Goal: Information Seeking & Learning: Check status

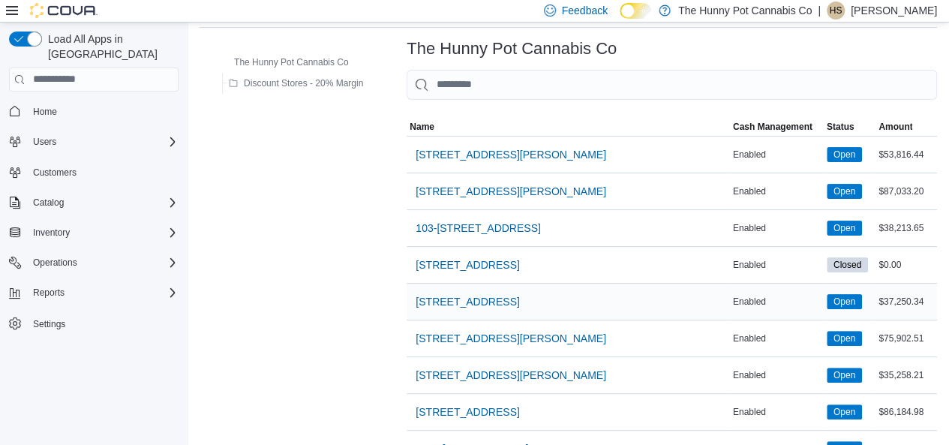
scroll to position [75, 0]
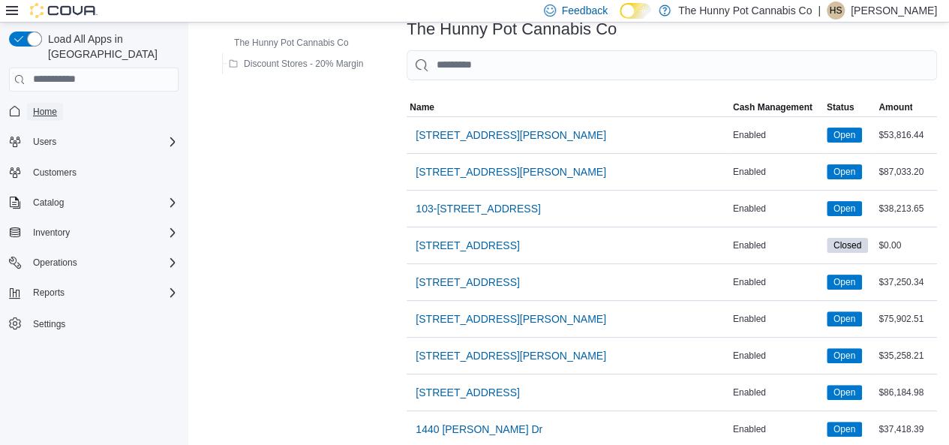
click at [40, 106] on span "Home" at bounding box center [45, 112] width 24 height 12
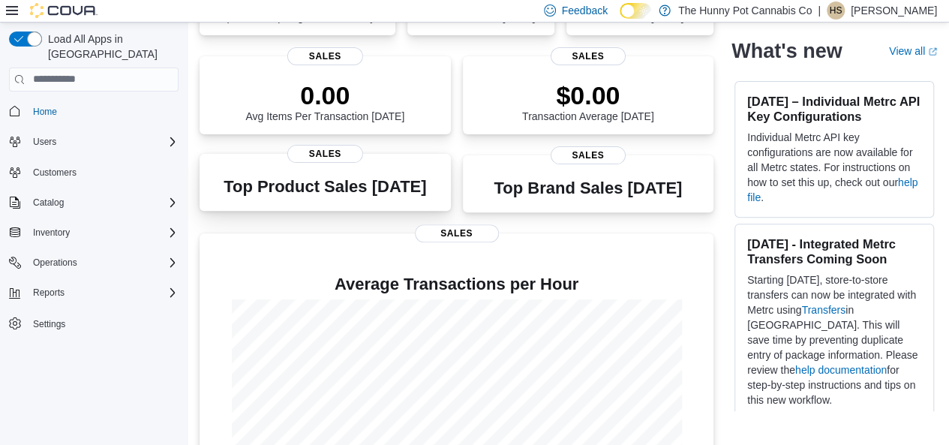
scroll to position [292, 0]
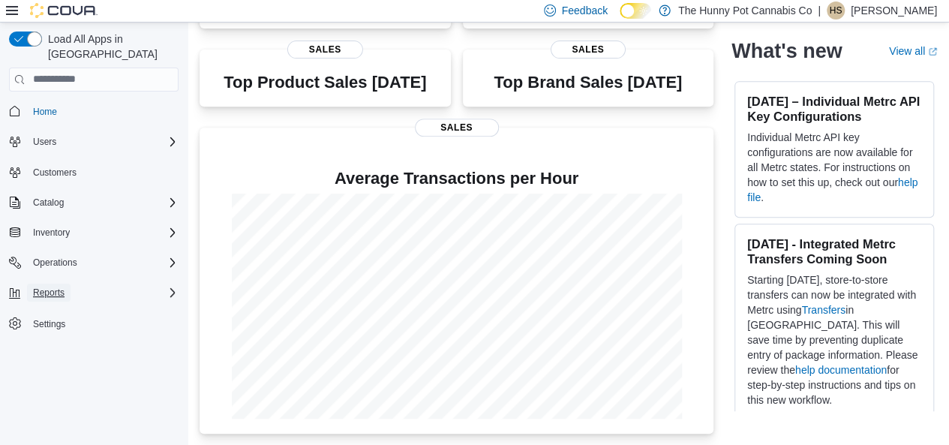
click at [60, 286] on span "Reports" at bounding box center [48, 292] width 31 height 12
click at [36, 328] on span "Reports" at bounding box center [42, 334] width 31 height 12
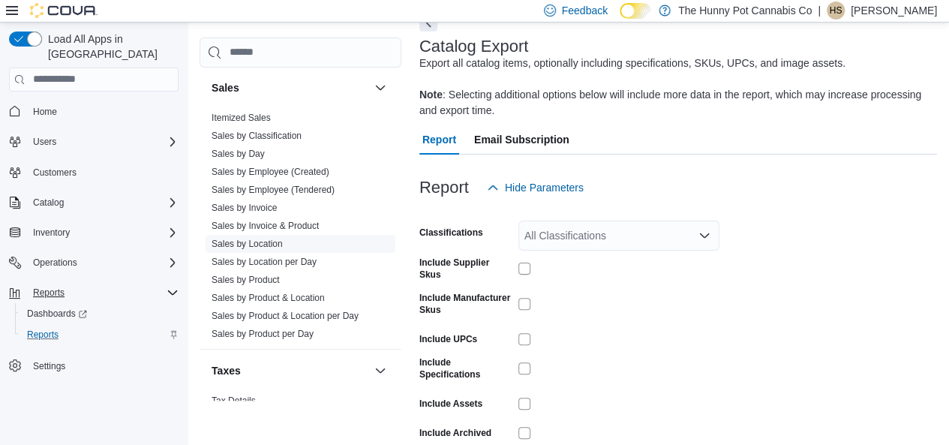
scroll to position [750, 0]
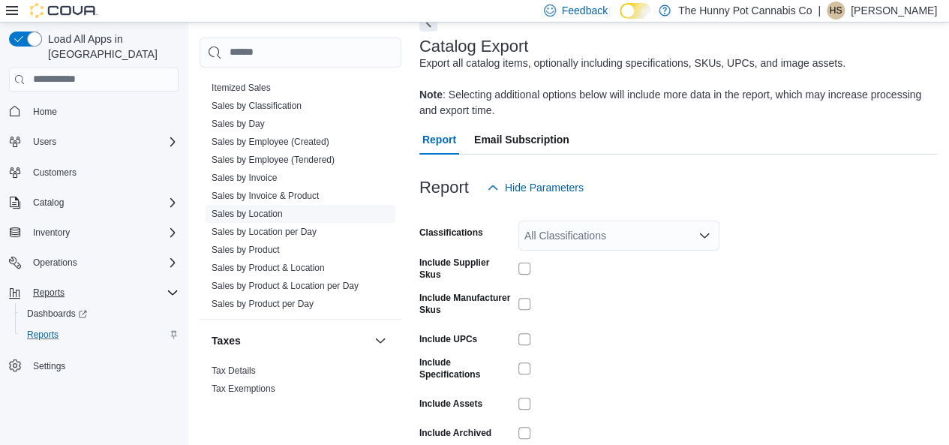
click at [265, 212] on link "Sales by Location" at bounding box center [246, 213] width 71 height 10
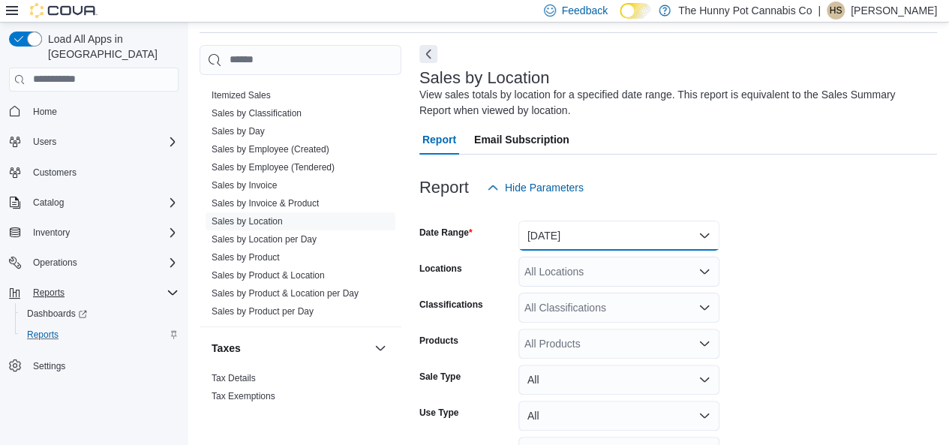
click at [550, 245] on button "Yesterday" at bounding box center [618, 235] width 201 height 30
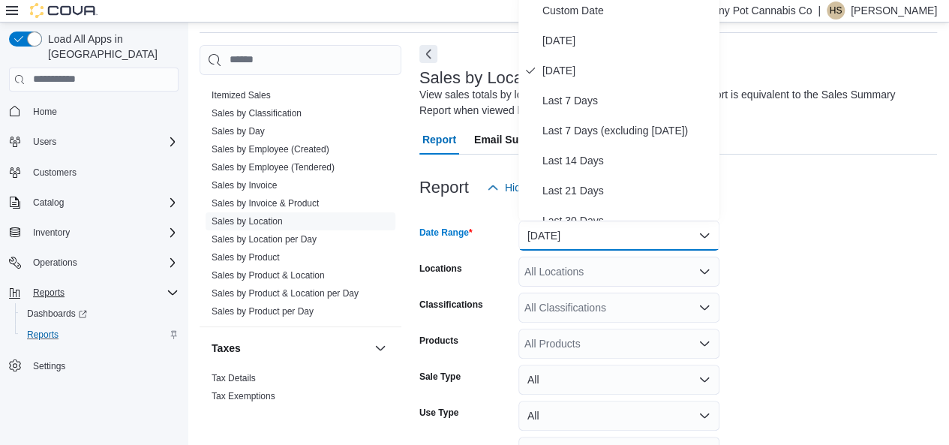
scroll to position [45, 0]
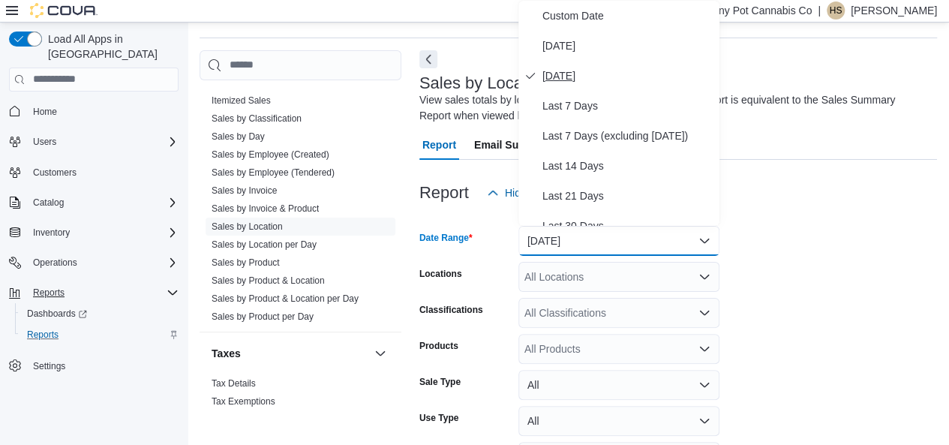
click at [584, 68] on span "Yesterday" at bounding box center [627, 76] width 171 height 18
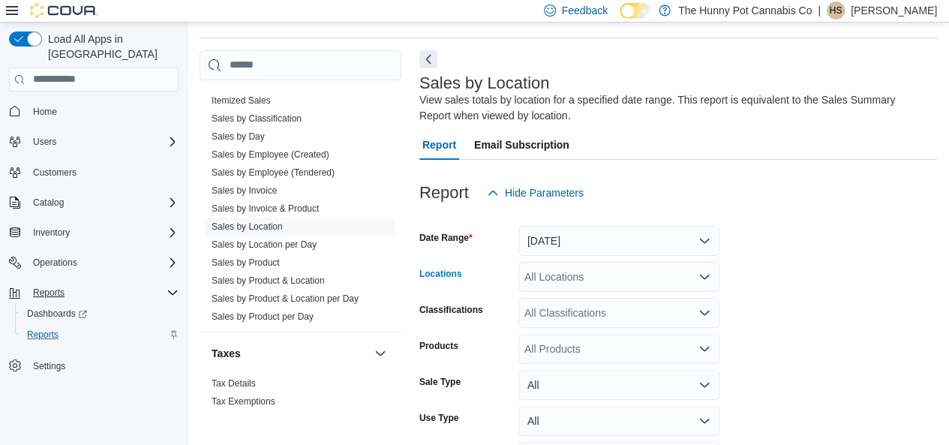
click at [547, 268] on div "All Locations" at bounding box center [618, 277] width 201 height 30
type input "***"
click at [571, 245] on span "145 Silver Reign Dr" at bounding box center [601, 249] width 103 height 15
click at [784, 383] on form "Date Range Yesterday Locations 145 Silver Reign Dr Classifications All Classifi…" at bounding box center [677, 361] width 517 height 306
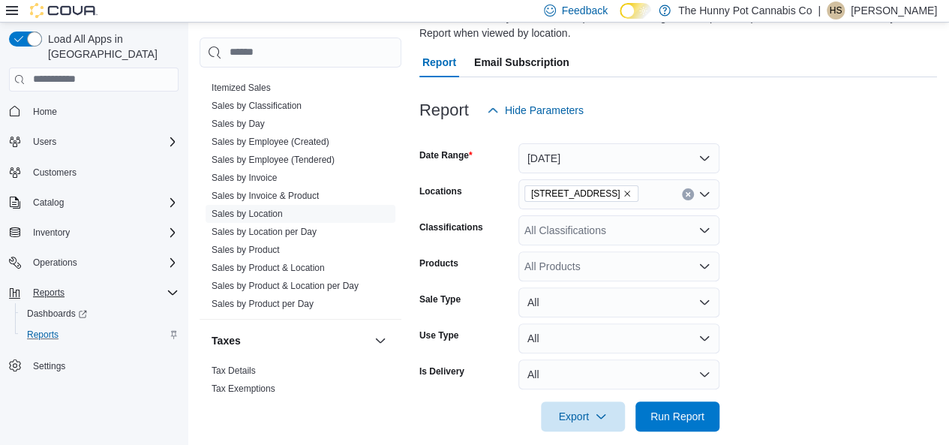
scroll to position [143, 0]
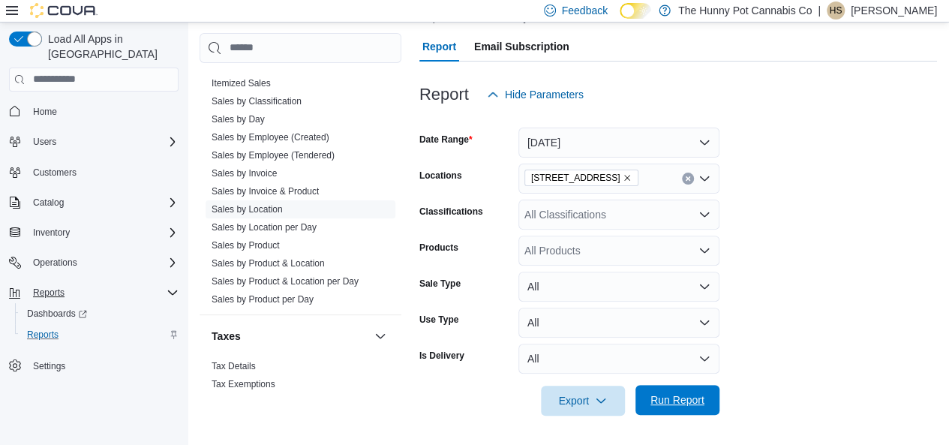
click at [646, 406] on button "Run Report" at bounding box center [677, 400] width 84 height 30
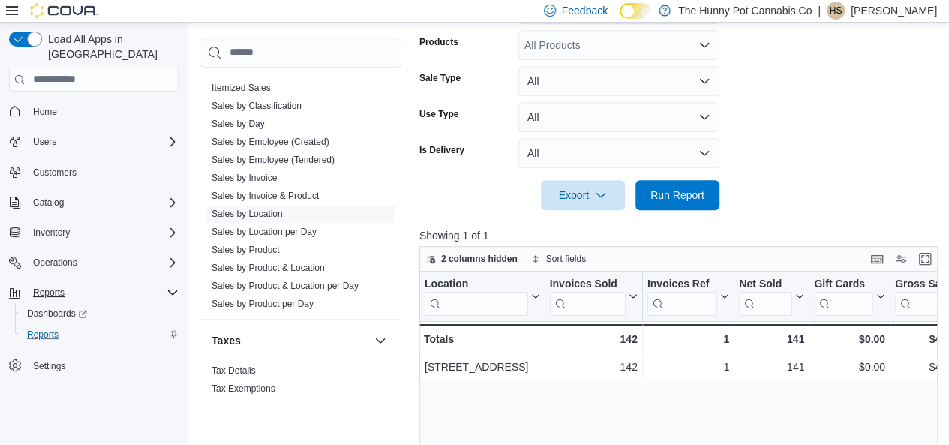
scroll to position [368, 0]
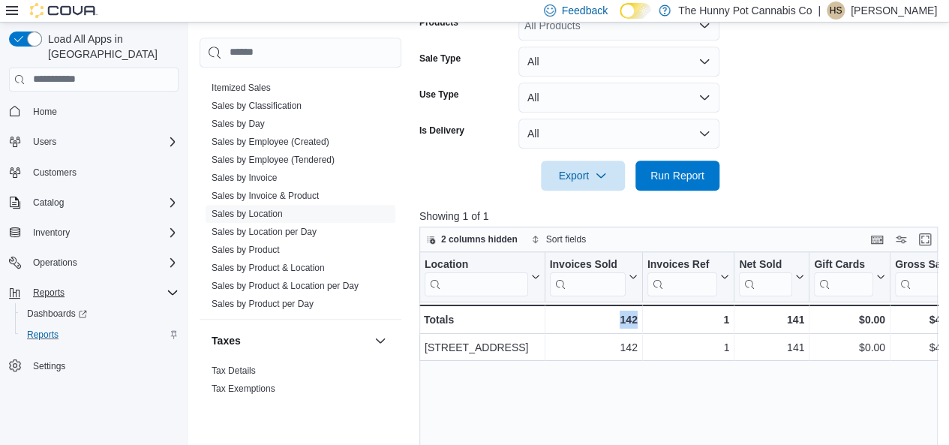
drag, startPoint x: 667, startPoint y: 387, endPoint x: 513, endPoint y: 373, distance: 155.1
click at [513, 373] on div "Location Click to view column header actions Invoices Sold Click to view column…" at bounding box center [680, 417] width 523 height 331
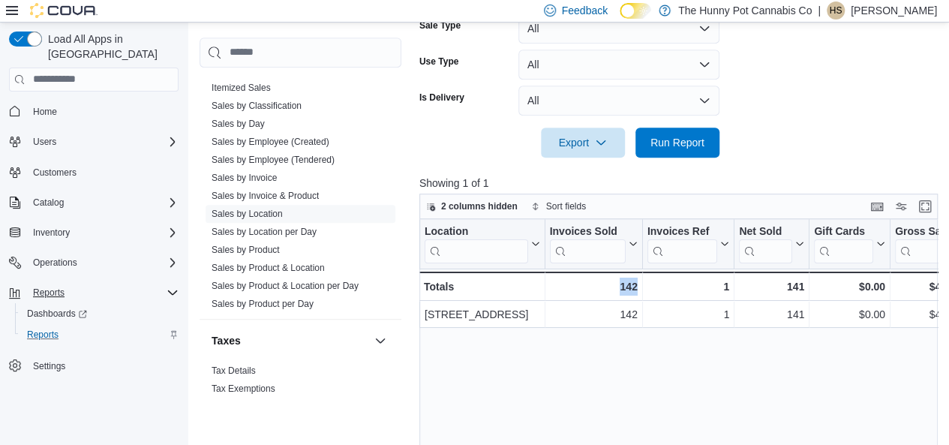
scroll to position [217, 0]
